Goal: Information Seeking & Learning: Learn about a topic

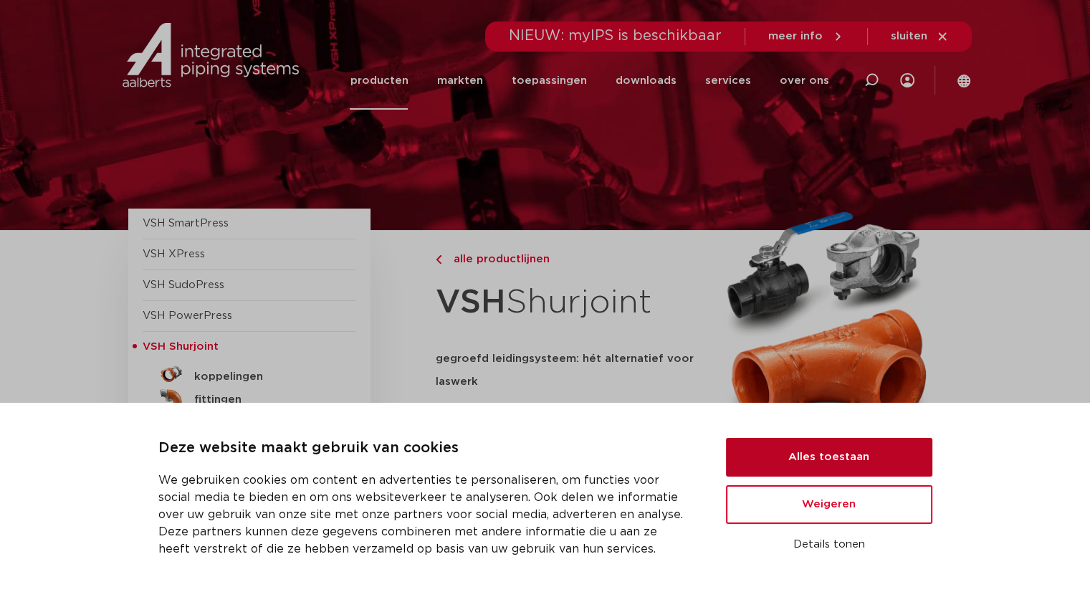
drag, startPoint x: 826, startPoint y: 451, endPoint x: 819, endPoint y: 444, distance: 9.6
click at [825, 451] on button "Alles toestaan" at bounding box center [829, 457] width 206 height 39
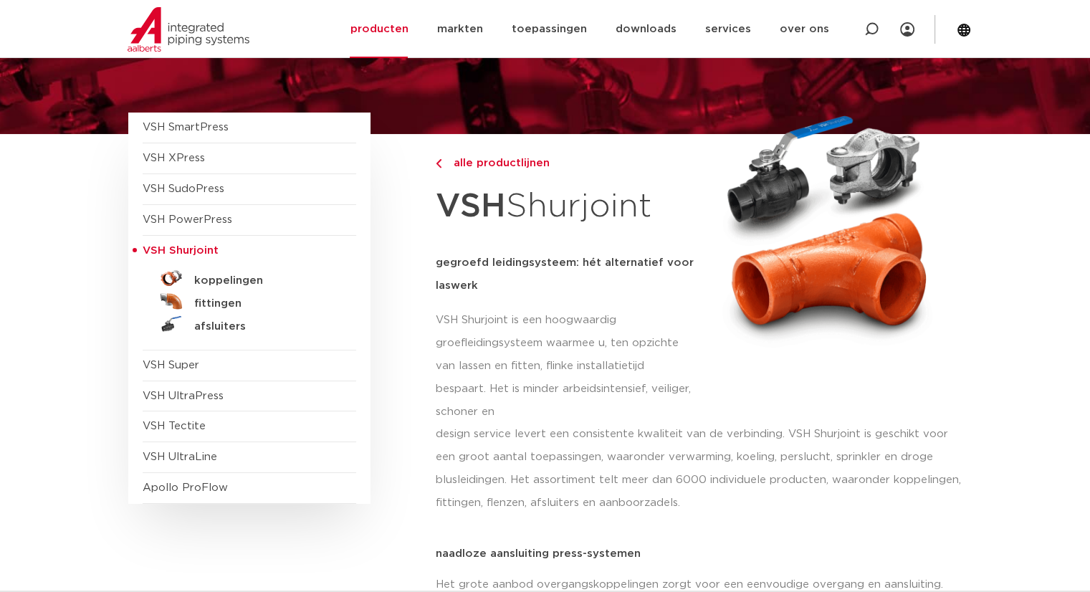
scroll to position [72, 0]
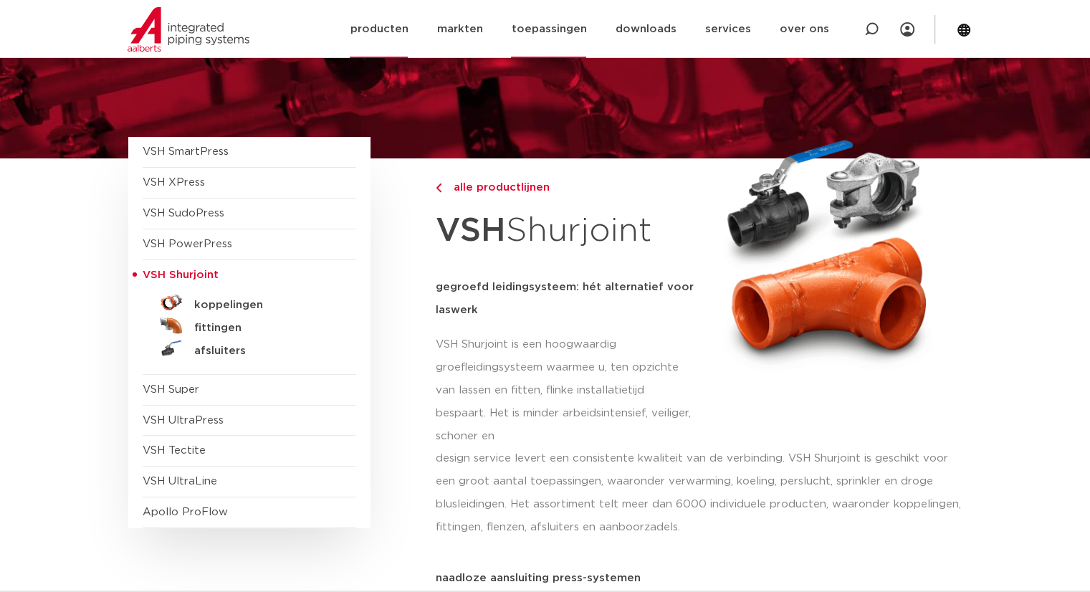
click at [550, 24] on link "toepassingen" at bounding box center [548, 29] width 75 height 58
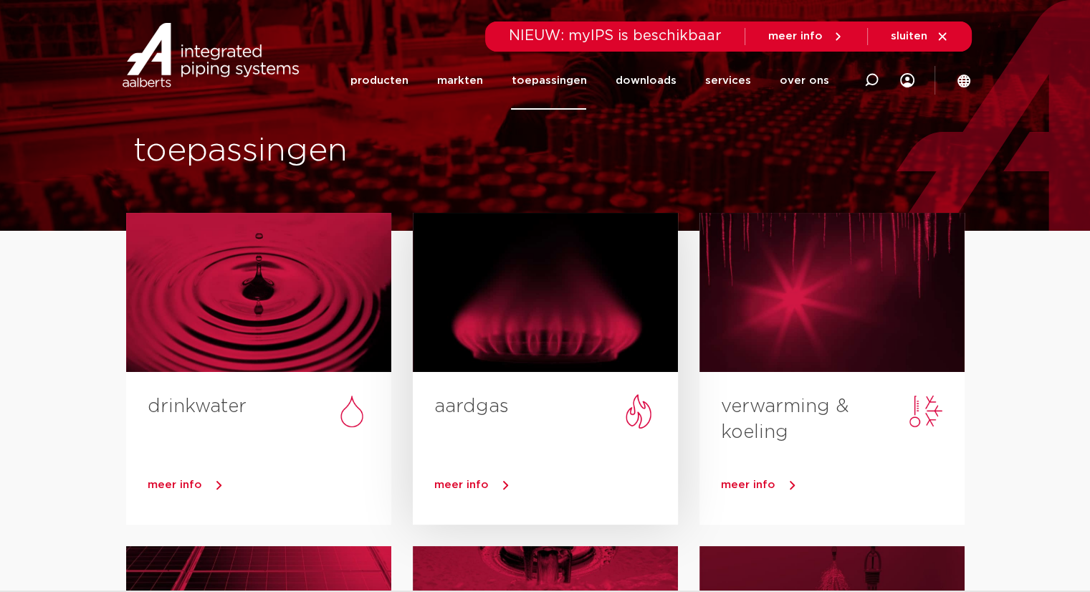
click at [467, 481] on span "meer info" at bounding box center [461, 484] width 54 height 11
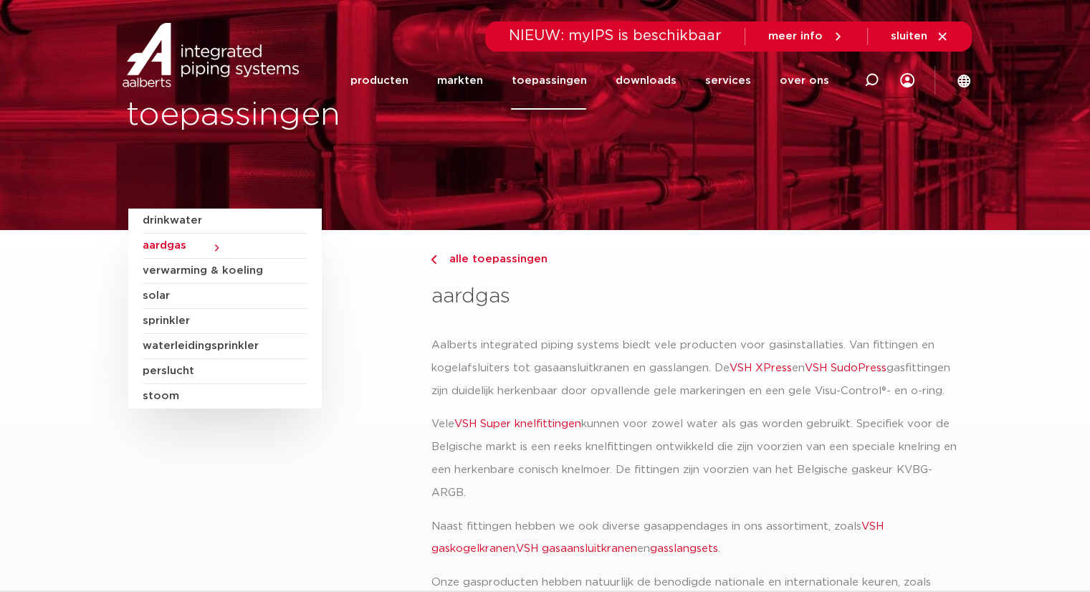
click at [797, 32] on span "meer info" at bounding box center [795, 36] width 54 height 11
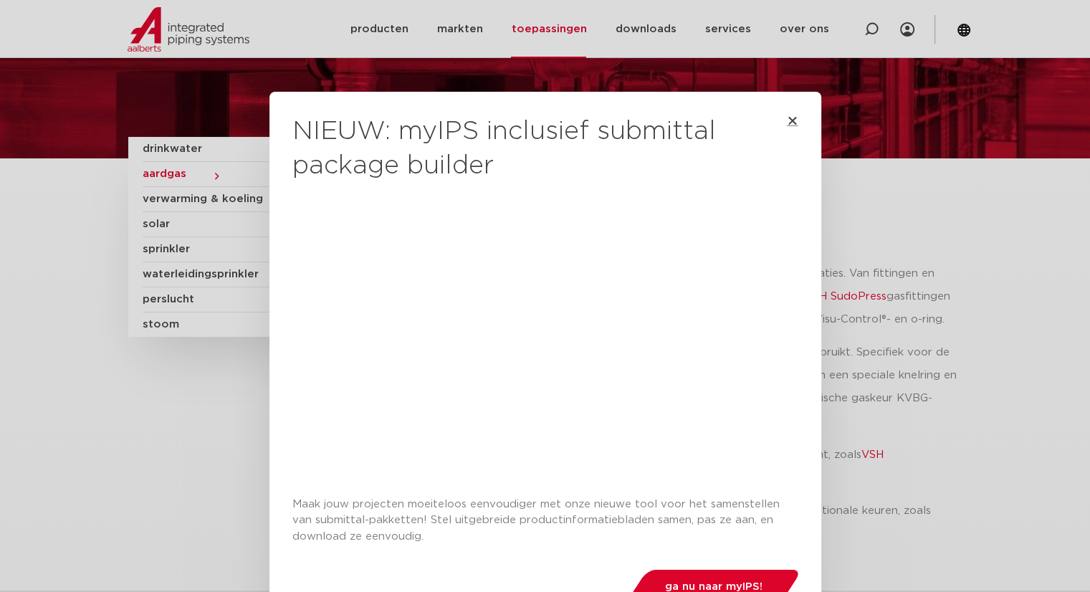
click at [788, 119] on icon "Close" at bounding box center [792, 120] width 11 height 11
